Goal: Navigation & Orientation: Find specific page/section

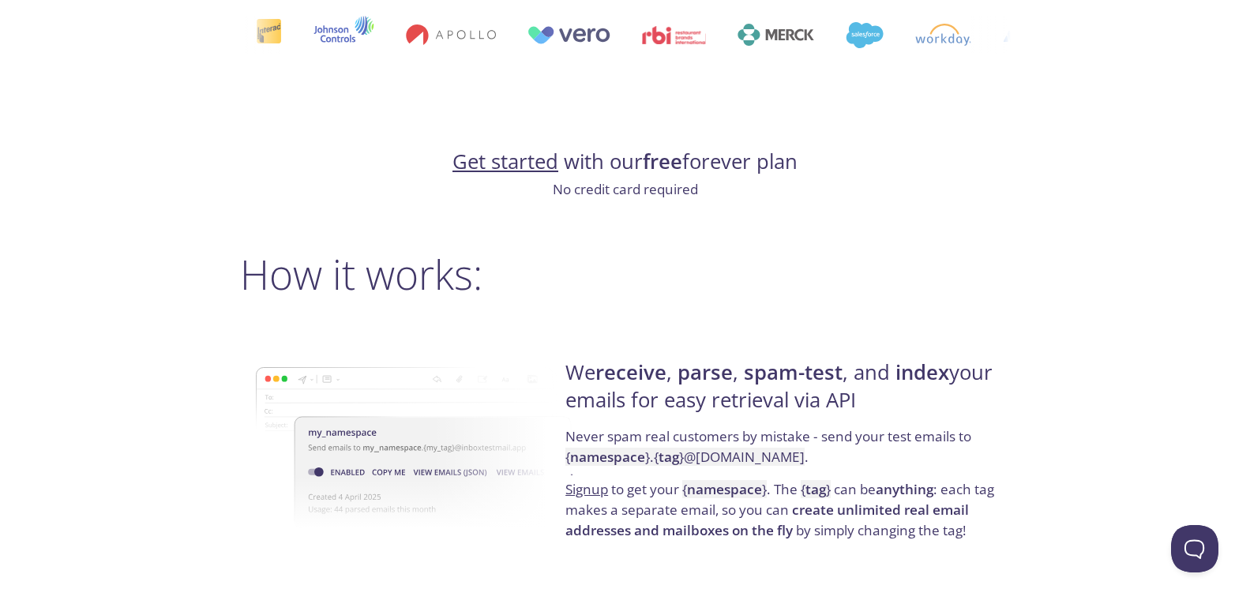
scroll to position [1078, 0]
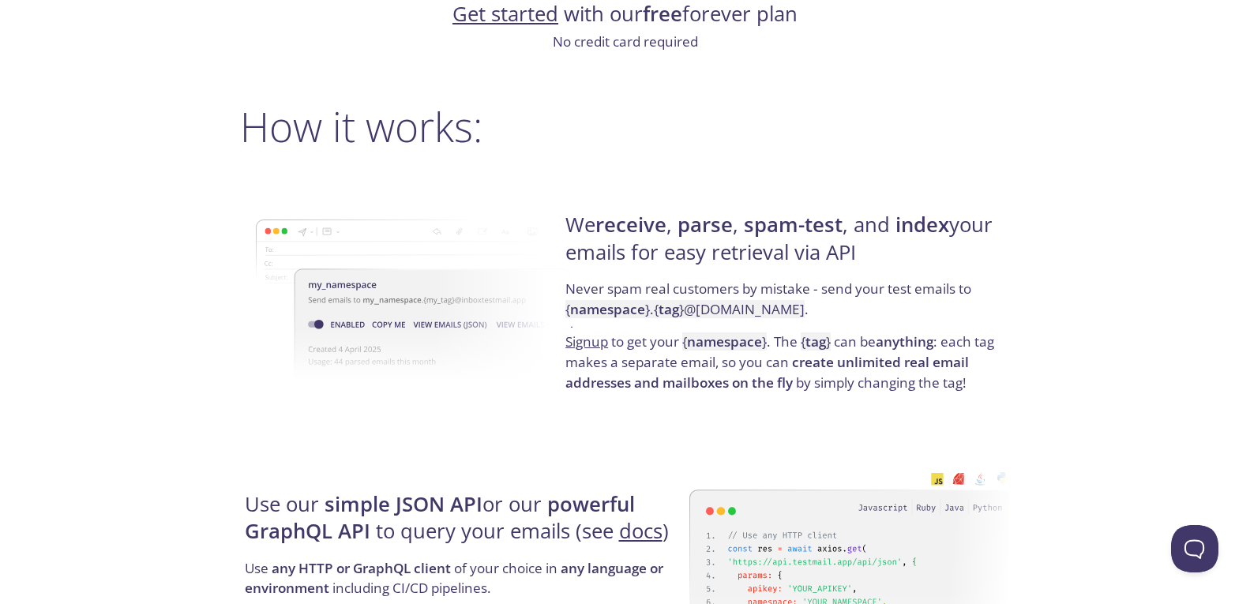
click at [454, 6] on link "Get started" at bounding box center [506, 14] width 106 height 28
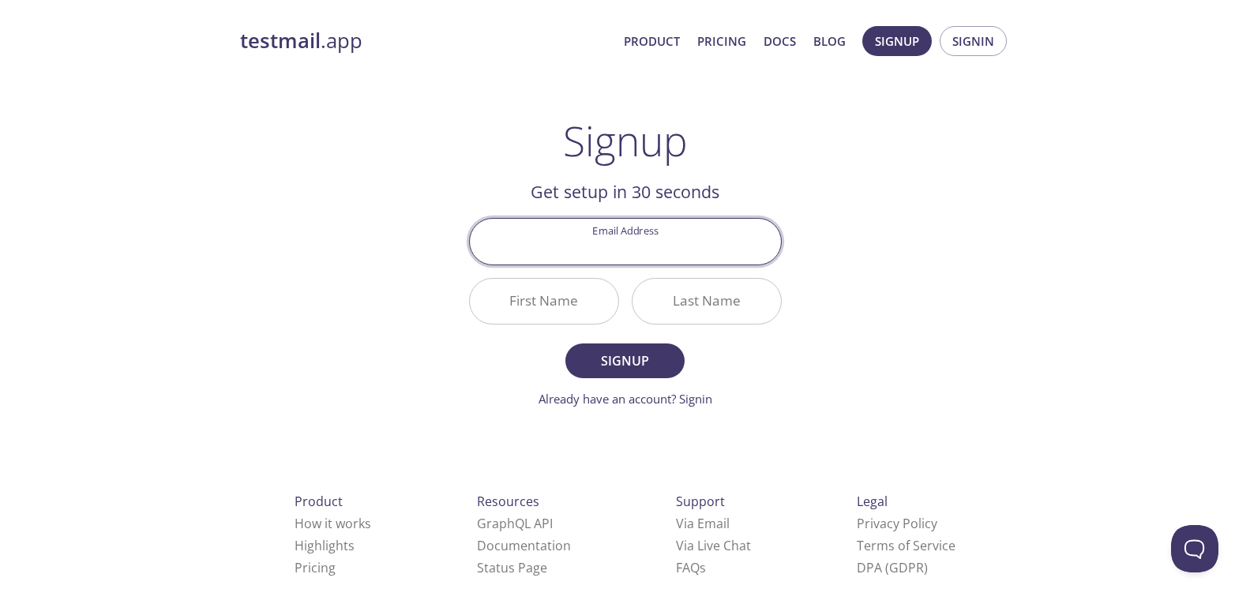
click at [303, 169] on link at bounding box center [625, 302] width 1250 height 604
